Goal: Register for event/course

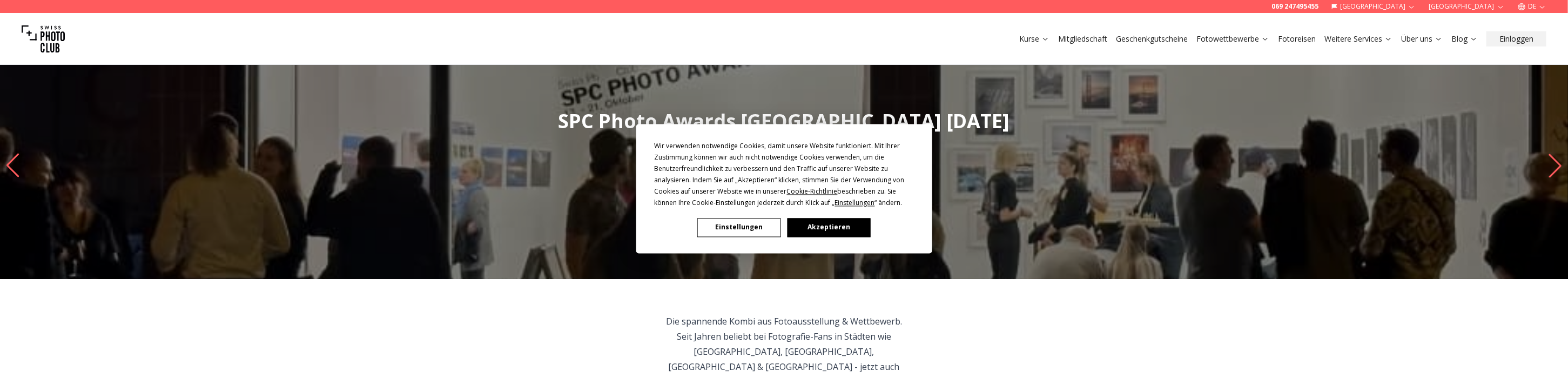
click at [823, 229] on button "Akzeptieren" at bounding box center [828, 228] width 83 height 19
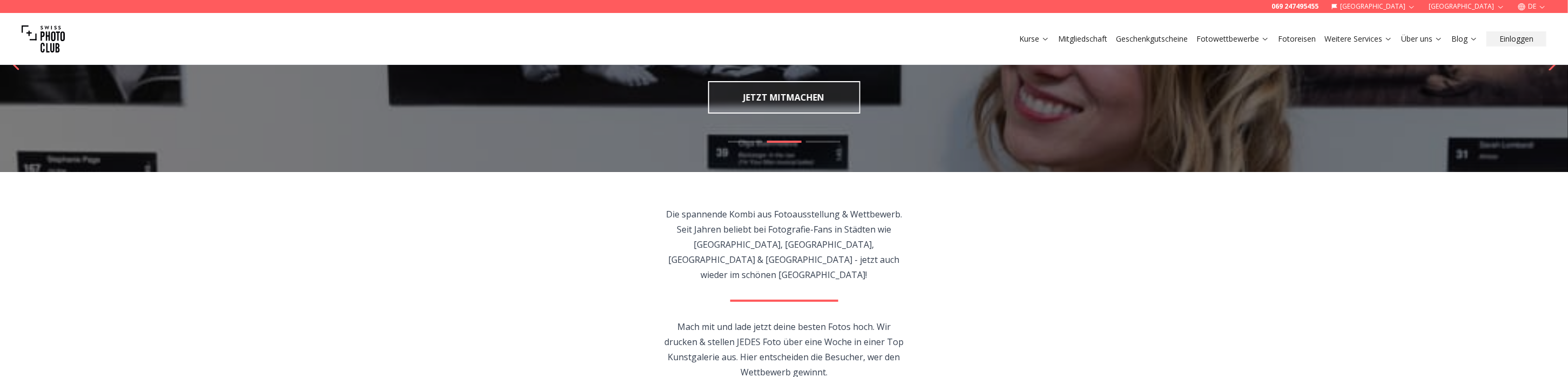
scroll to position [108, 0]
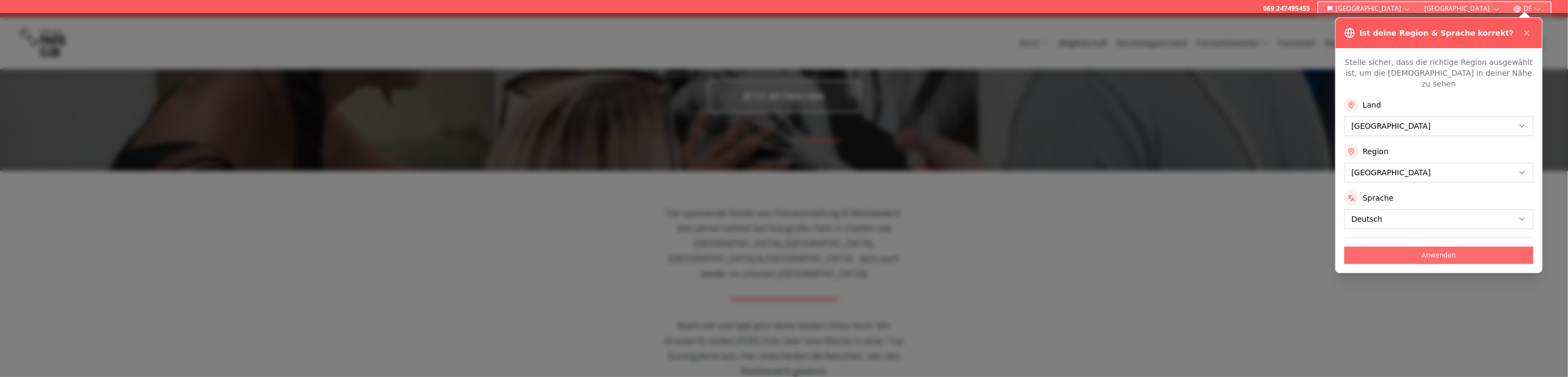
click at [1430, 248] on button "Anwenden" at bounding box center [1439, 255] width 189 height 17
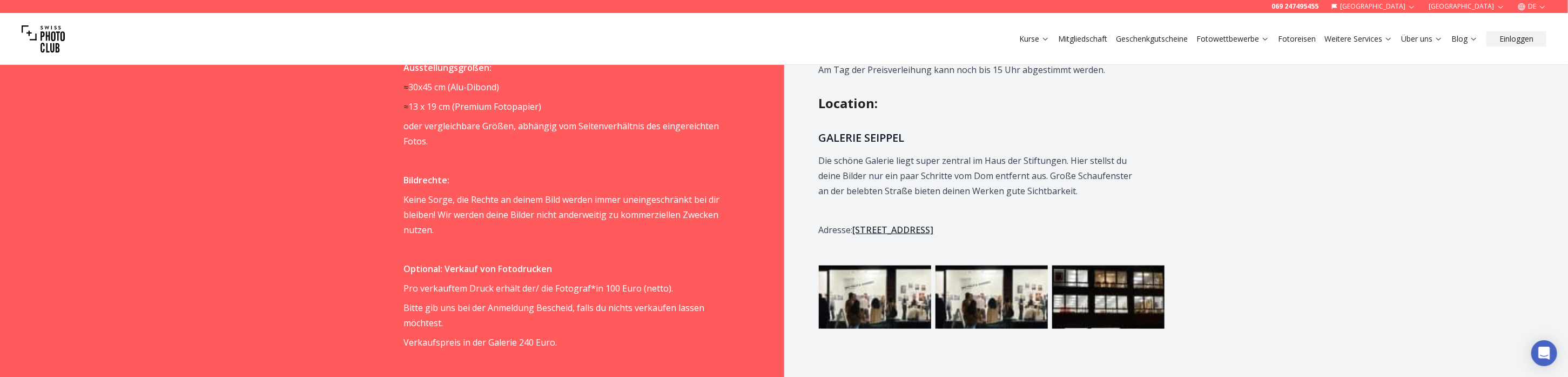
scroll to position [1027, 0]
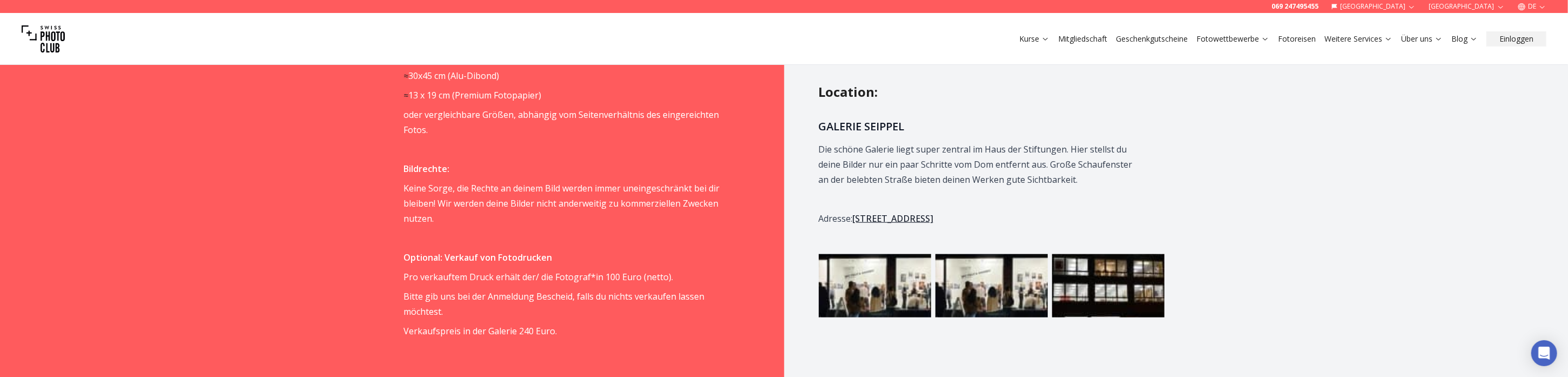
click at [888, 275] on img at bounding box center [874, 286] width 113 height 63
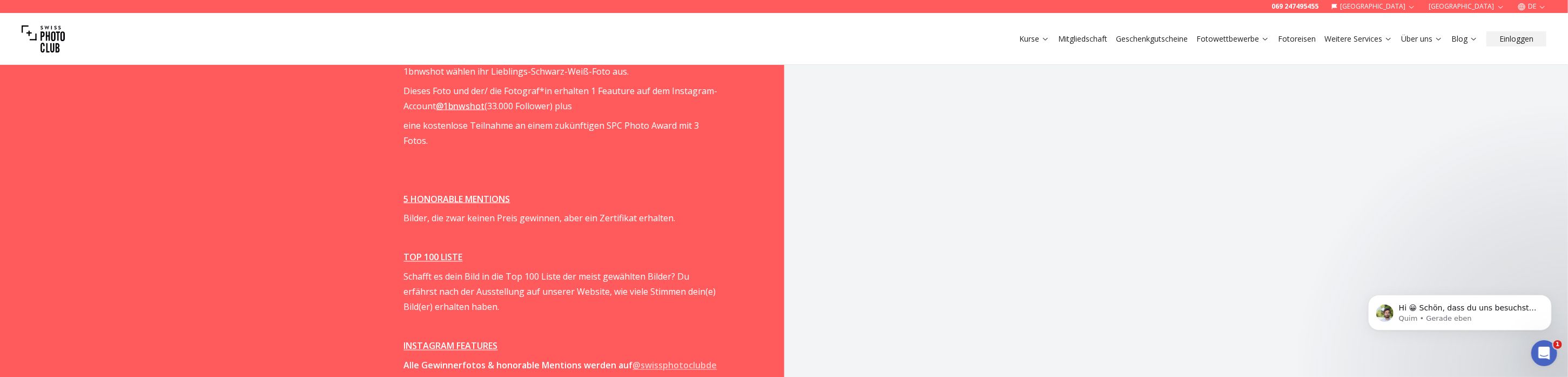
scroll to position [0, 0]
click at [1522, 309] on span "Hi 😀 Schön, dass du uns besuchst. Stell' uns gerne jederzeit Fragen oder hinter…" at bounding box center [1467, 317] width 138 height 30
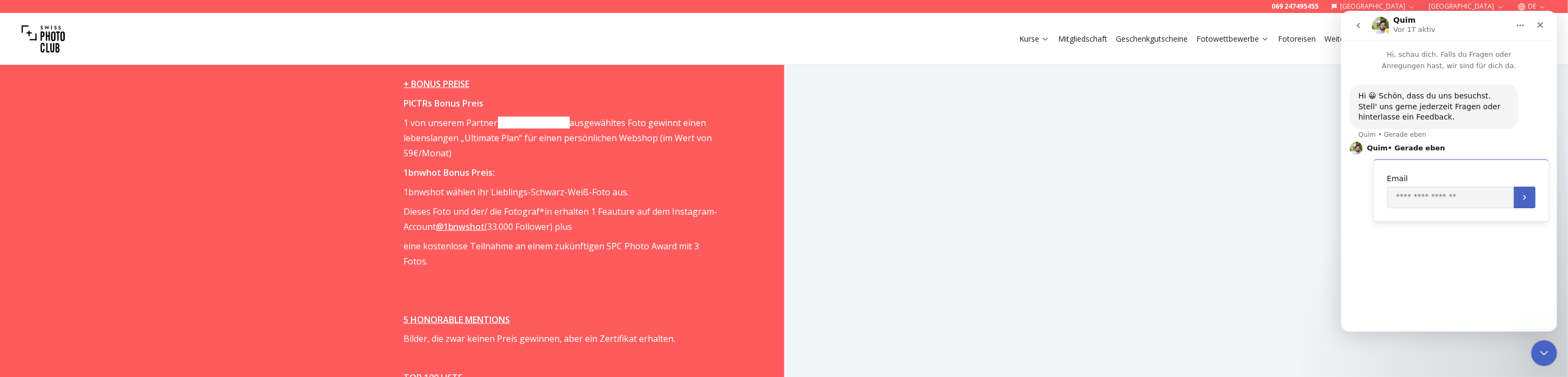
scroll to position [1406, 0]
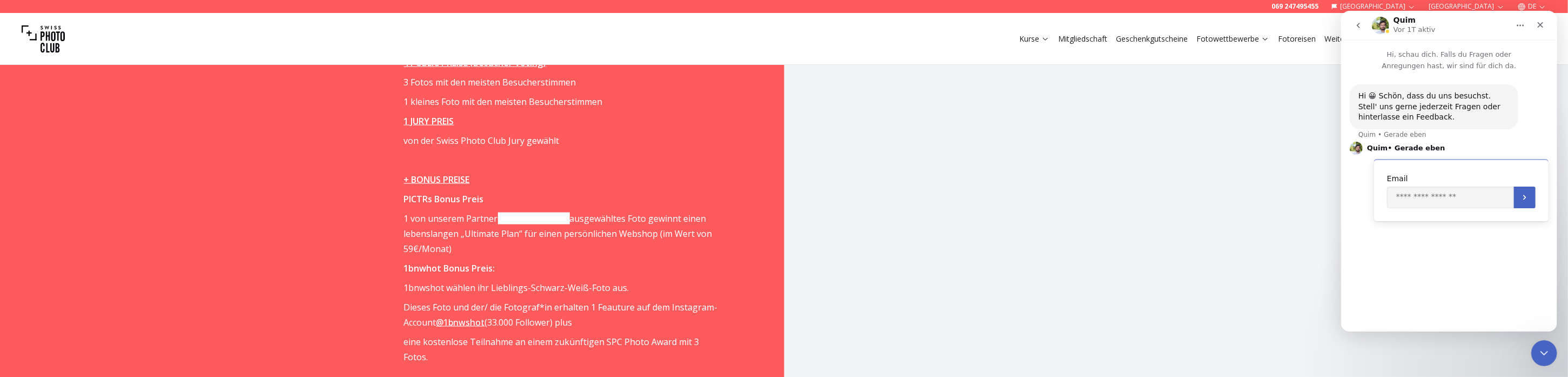
click at [1537, 27] on icon "Schließen" at bounding box center [1540, 25] width 9 height 9
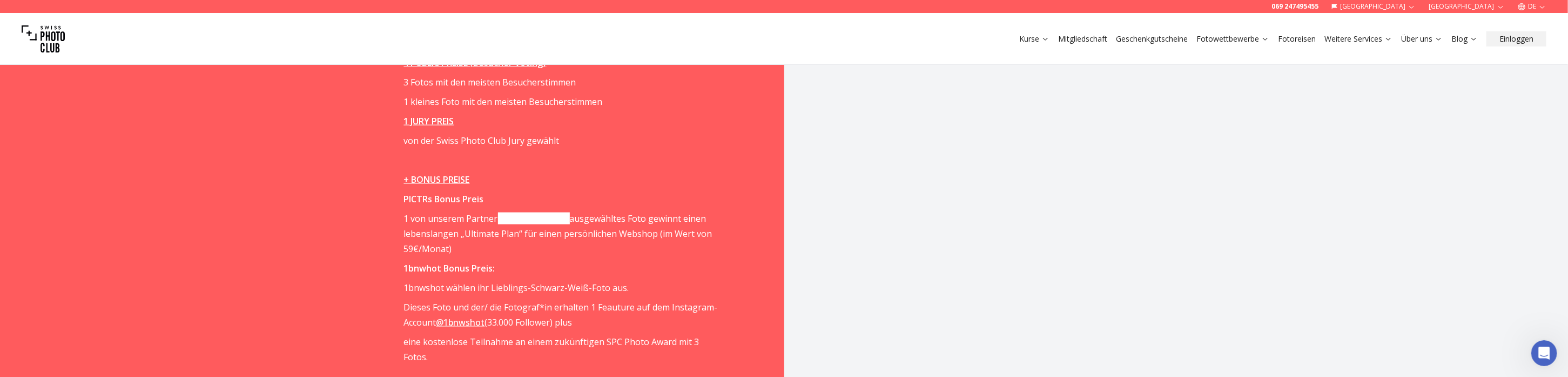
scroll to position [0, 0]
click at [1427, 40] on link "Über uns" at bounding box center [1422, 39] width 42 height 11
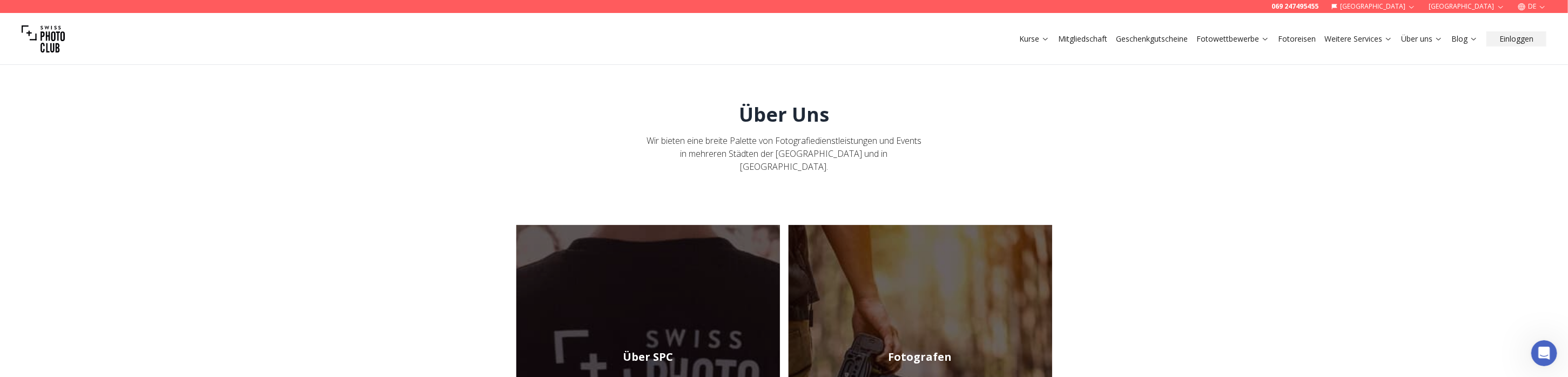
click at [1082, 35] on link "Mitgliedschaft" at bounding box center [1082, 39] width 49 height 11
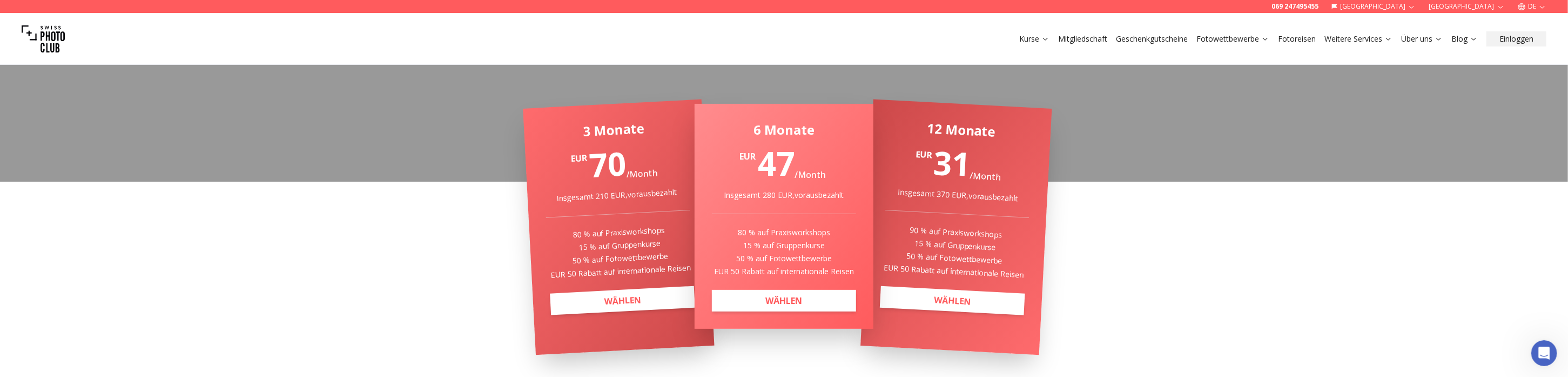
scroll to position [162, 0]
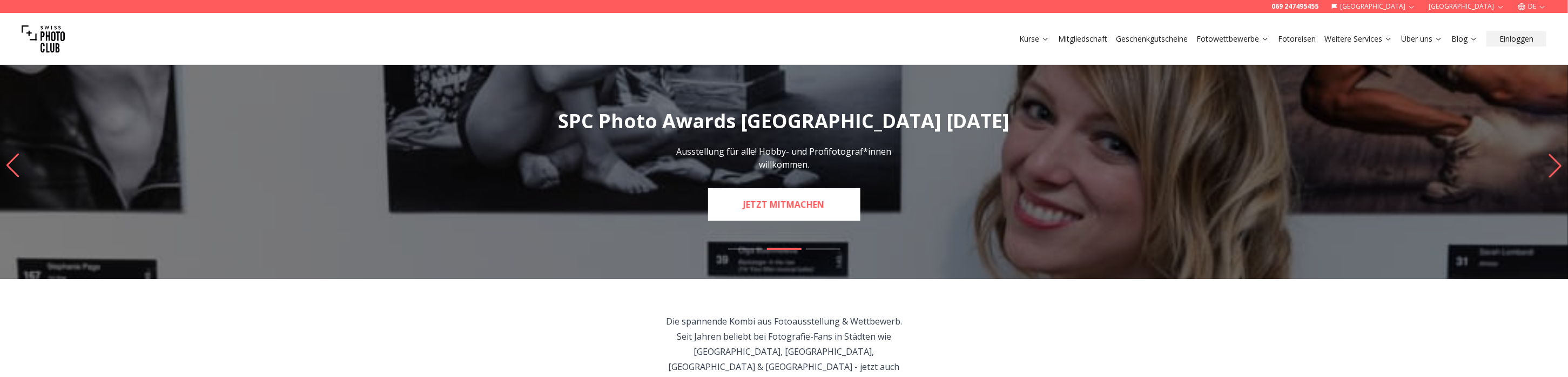
click at [791, 211] on link "JETZT MITMACHEN" at bounding box center [784, 205] width 152 height 32
select select "*******"
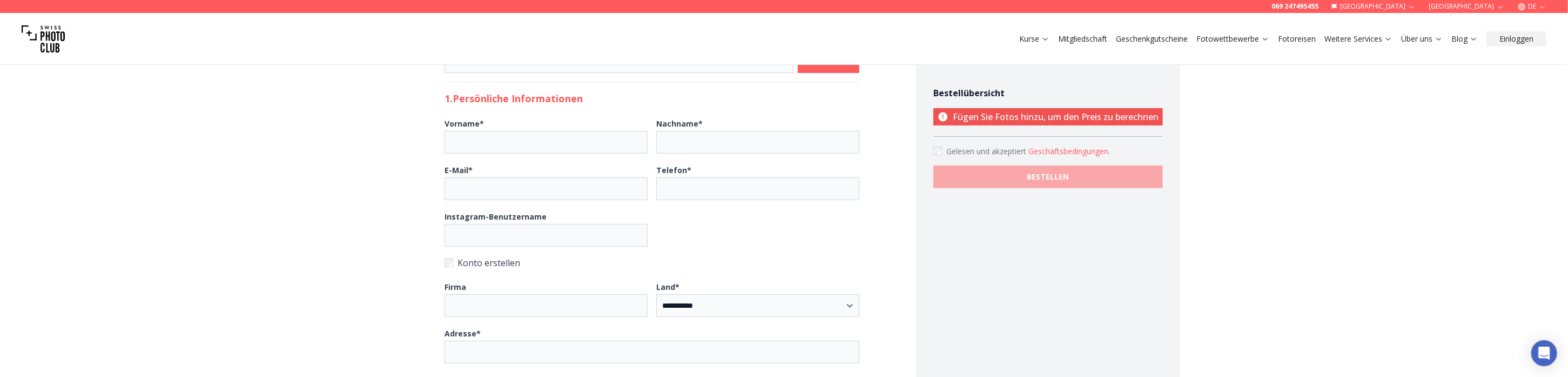
scroll to position [325, 0]
